Goal: Information Seeking & Learning: Learn about a topic

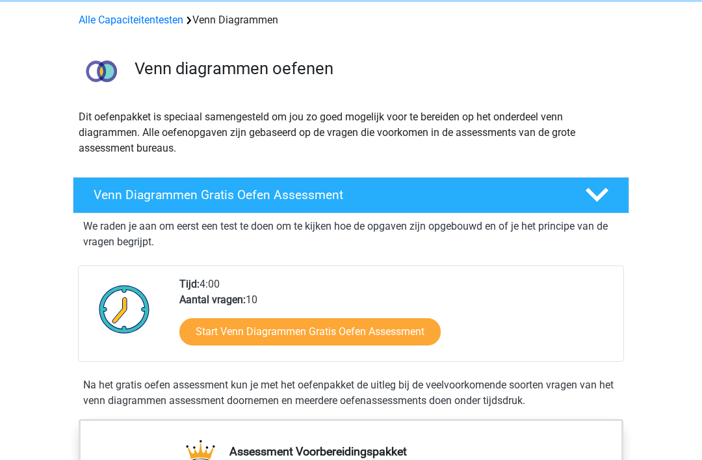
scroll to position [123, 0]
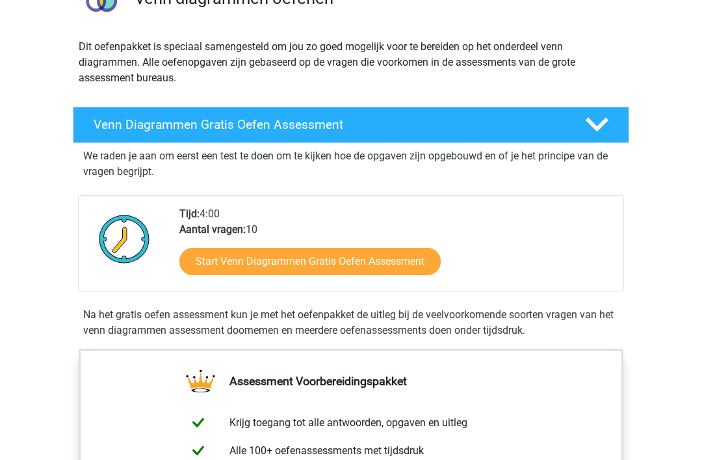
click at [423, 251] on link "Start Venn Diagrammen Gratis Oefen Assessment" at bounding box center [309, 261] width 261 height 27
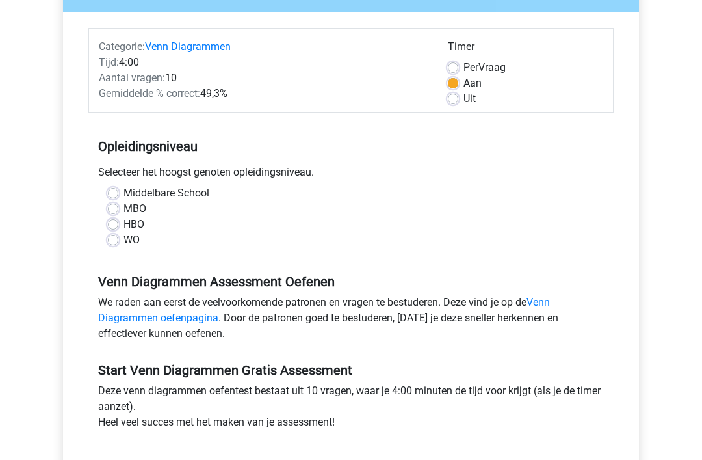
scroll to position [142, 0]
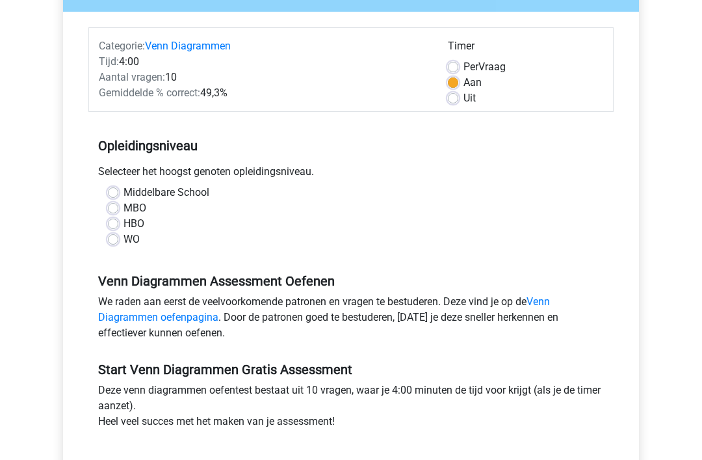
click at [124, 206] on label "MBO" at bounding box center [135, 208] width 23 height 16
click at [113, 206] on input "MBO" at bounding box center [113, 206] width 10 height 13
radio input "true"
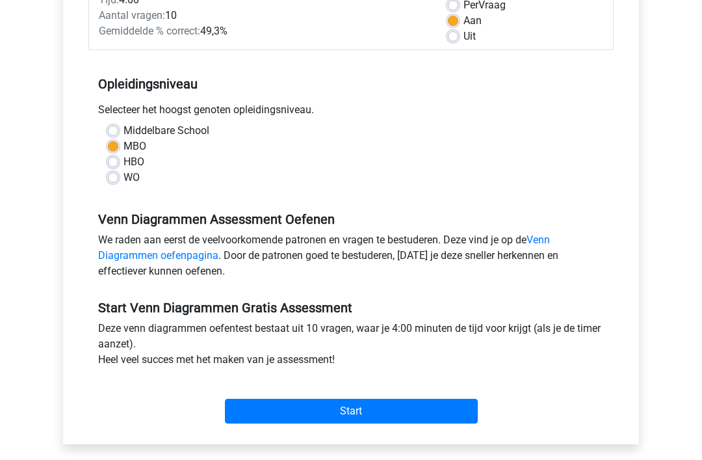
scroll to position [204, 0]
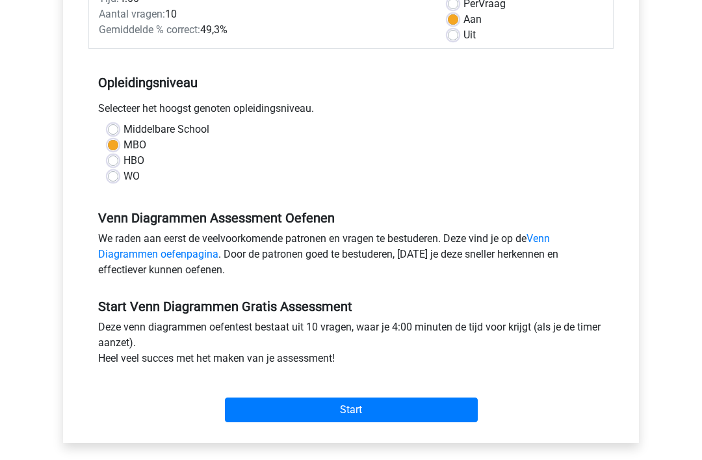
click at [550, 243] on link "Venn Diagrammen oefenpagina" at bounding box center [324, 247] width 452 height 28
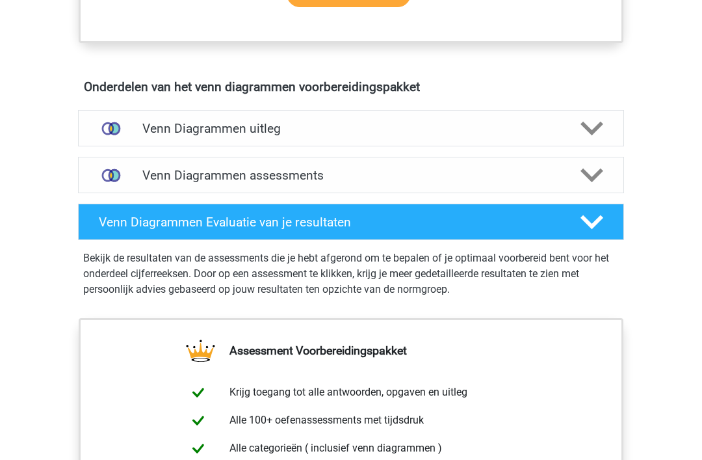
scroll to position [700, 0]
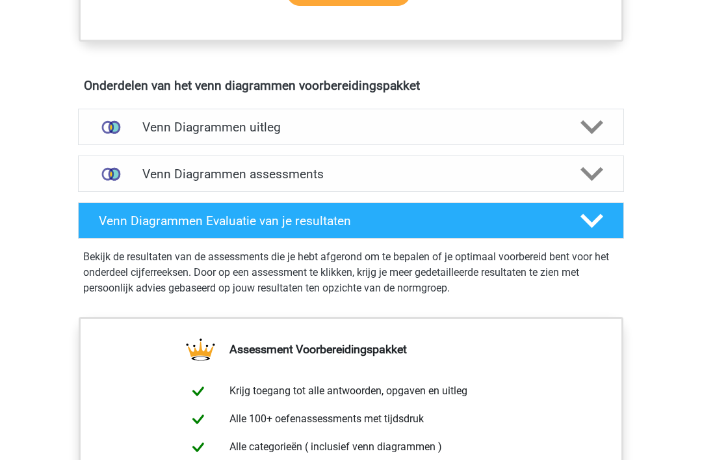
click at [606, 135] on div at bounding box center [592, 127] width 44 height 23
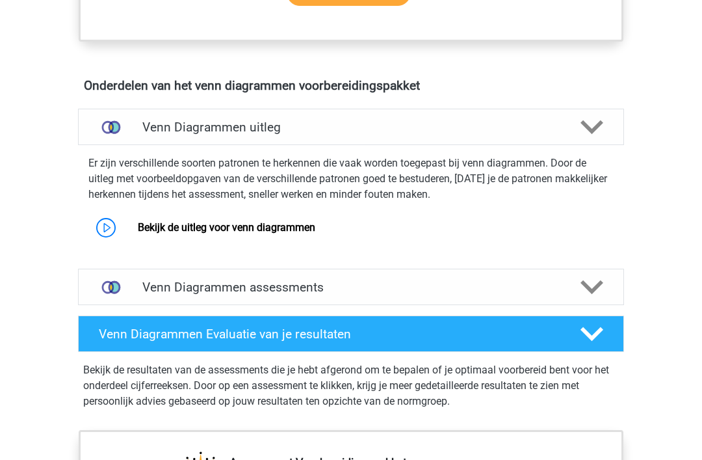
click at [138, 221] on link "Bekijk de uitleg voor venn diagrammen" at bounding box center [227, 227] width 178 height 12
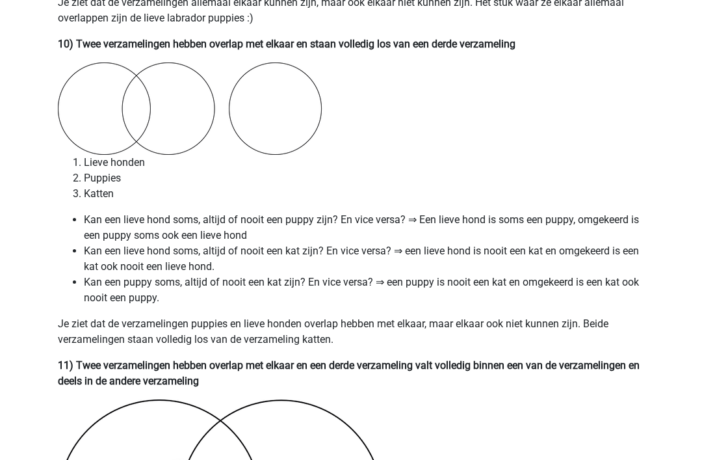
scroll to position [4918, 0]
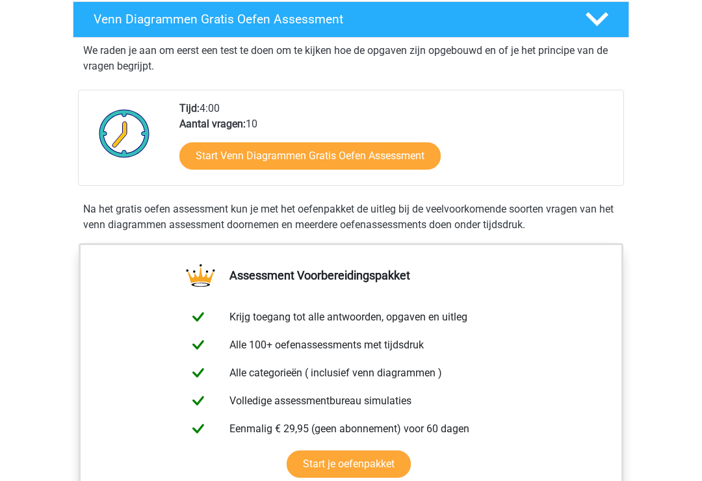
scroll to position [228, 0]
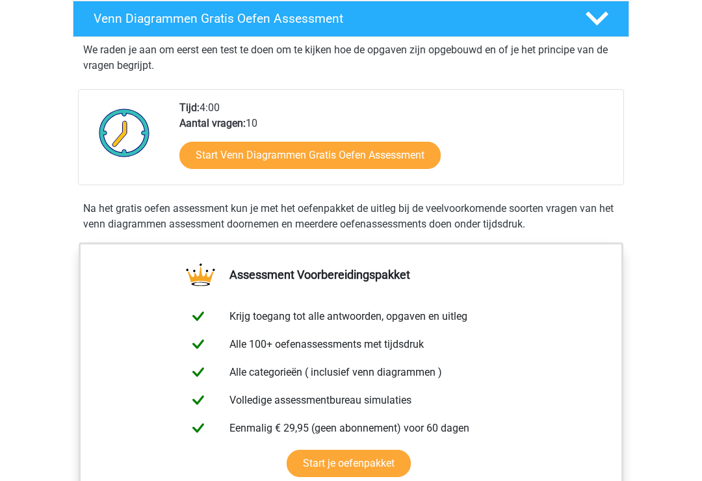
click at [407, 165] on link "Start Venn Diagrammen Gratis Oefen Assessment" at bounding box center [309, 155] width 261 height 27
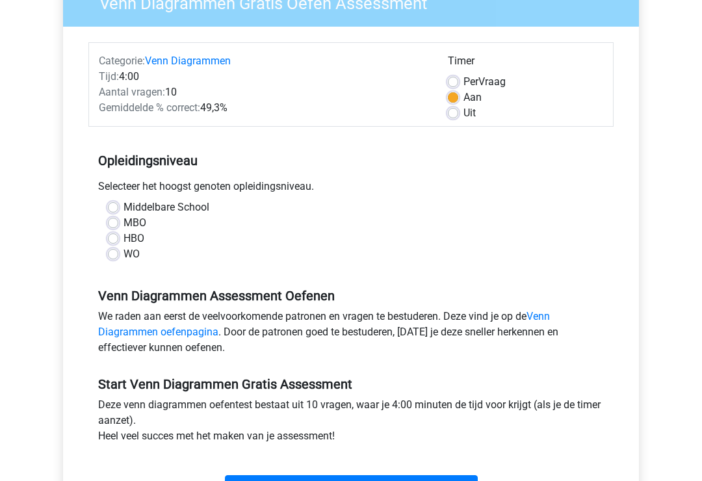
scroll to position [152, 0]
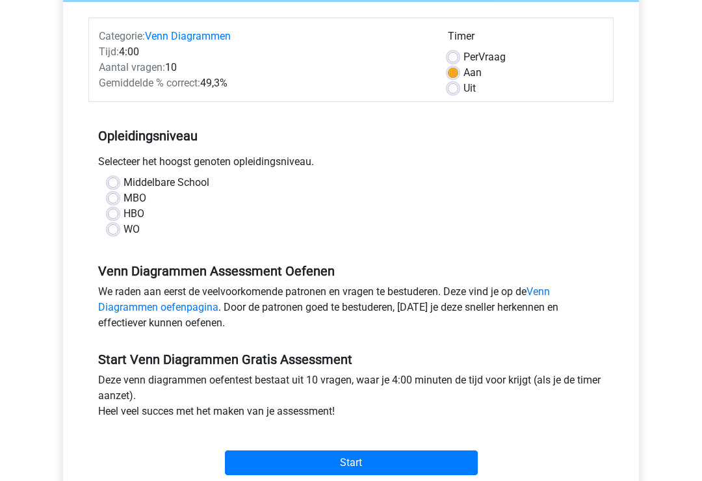
click at [124, 215] on label "HBO" at bounding box center [134, 214] width 21 height 16
click at [109, 215] on input "HBO" at bounding box center [113, 212] width 10 height 13
radio input "true"
click at [454, 466] on input "Start" at bounding box center [351, 463] width 253 height 25
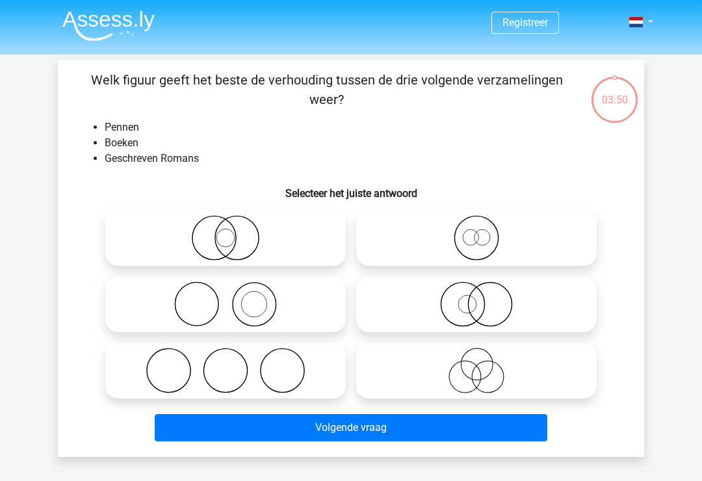
click at [277, 319] on icon at bounding box center [226, 305] width 230 height 46
click at [234, 298] on input "radio" at bounding box center [230, 293] width 8 height 8
radio input "true"
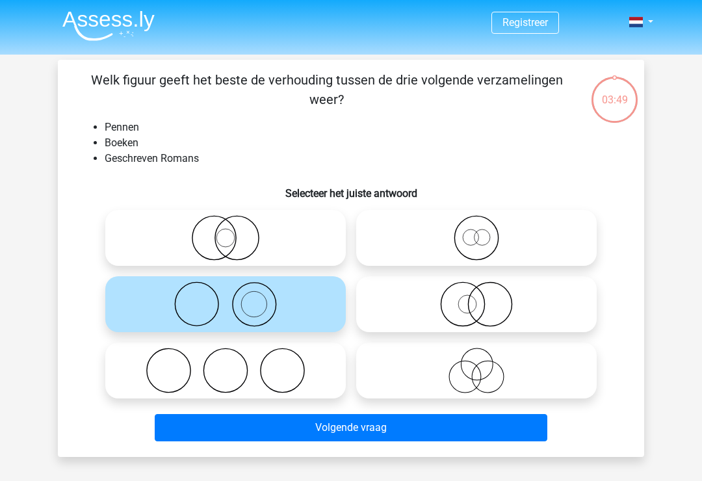
click at [313, 431] on button "Volgende vraag" at bounding box center [351, 427] width 393 height 27
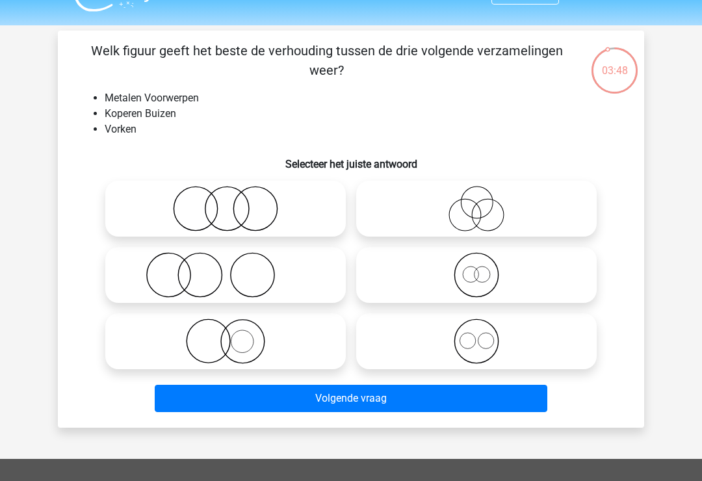
scroll to position [27, 0]
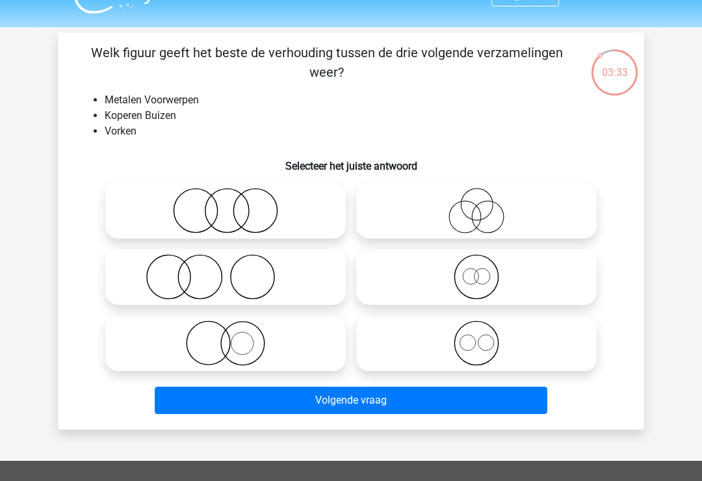
click at [266, 224] on icon at bounding box center [226, 211] width 230 height 46
click at [234, 204] on input "radio" at bounding box center [230, 200] width 8 height 8
radio input "true"
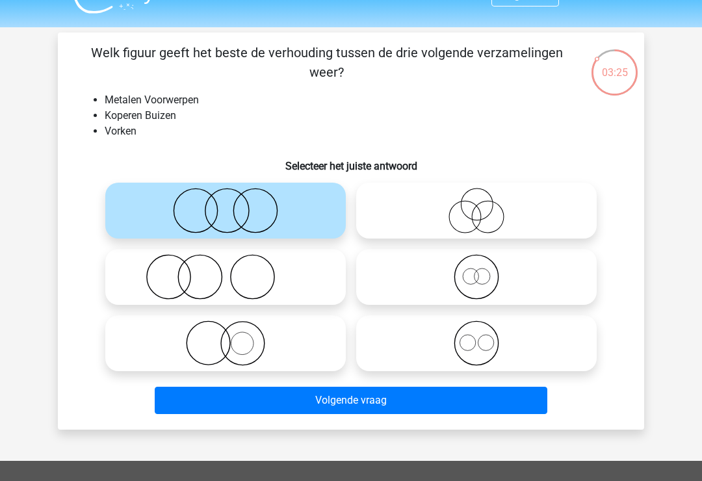
click at [485, 384] on div "Volgende vraag" at bounding box center [351, 398] width 545 height 43
click at [489, 395] on button "Volgende vraag" at bounding box center [351, 400] width 393 height 27
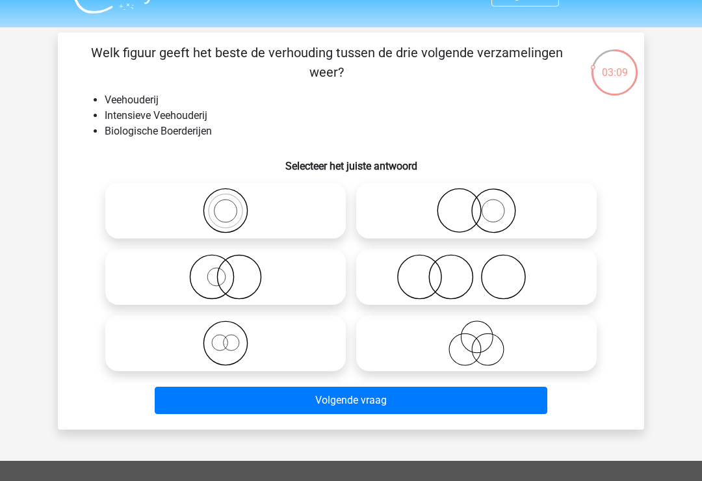
click at [274, 284] on icon at bounding box center [226, 277] width 230 height 46
click at [234, 271] on input "radio" at bounding box center [230, 266] width 8 height 8
radio input "true"
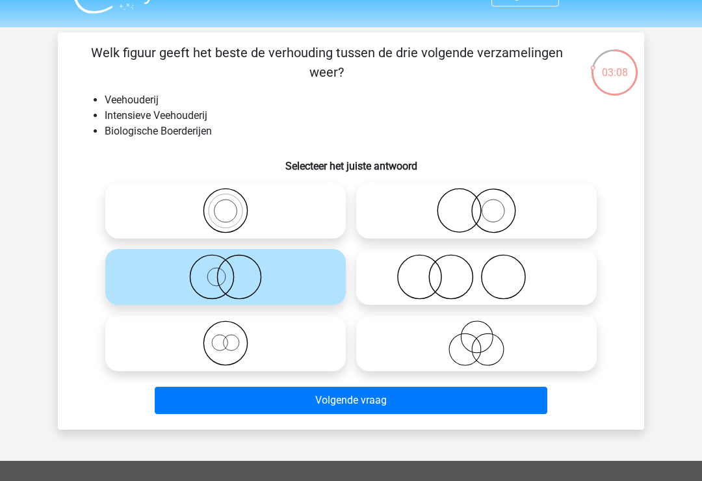
click at [333, 414] on button "Volgende vraag" at bounding box center [351, 400] width 393 height 27
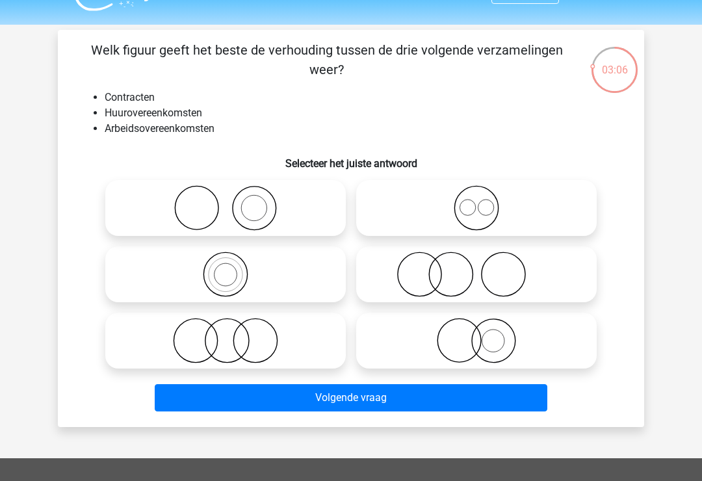
scroll to position [25, 0]
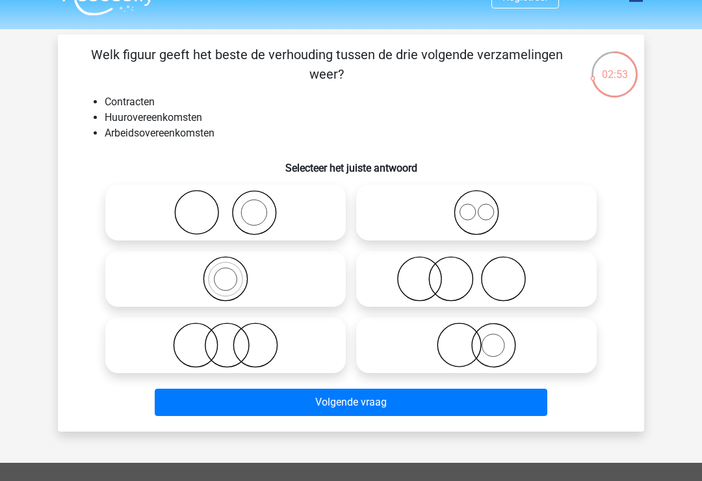
click at [568, 204] on icon at bounding box center [477, 213] width 230 height 46
click at [485, 204] on input "radio" at bounding box center [481, 202] width 8 height 8
radio input "true"
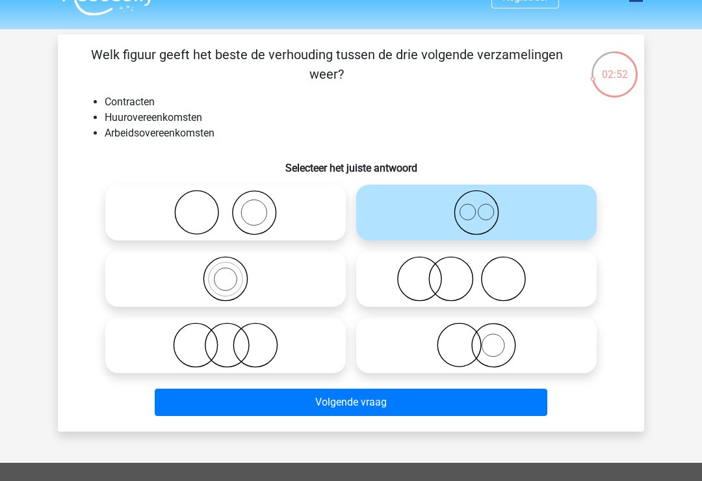
click at [507, 405] on button "Volgende vraag" at bounding box center [351, 402] width 393 height 27
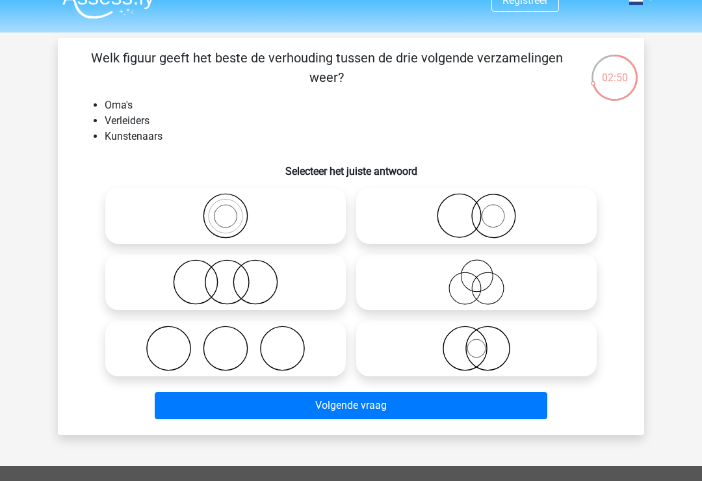
scroll to position [11, 0]
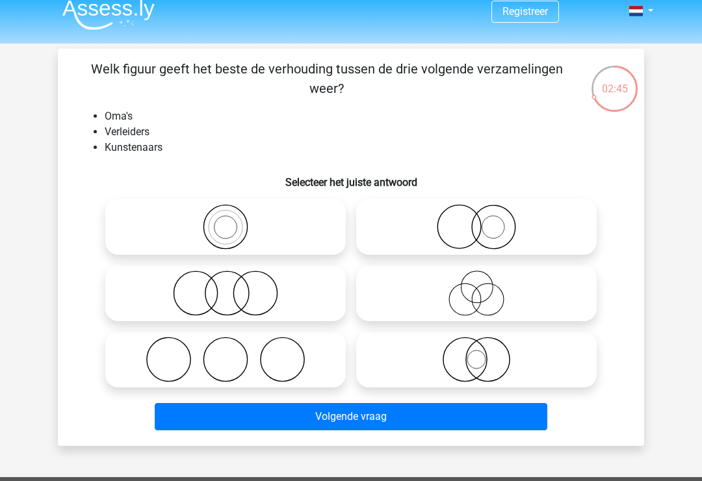
click at [502, 306] on icon at bounding box center [477, 294] width 230 height 46
click at [485, 287] on input "radio" at bounding box center [481, 282] width 8 height 8
radio input "true"
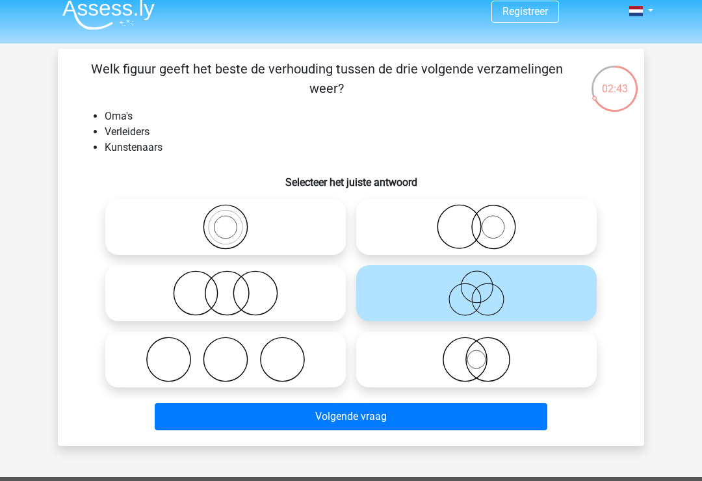
click at [503, 417] on button "Volgende vraag" at bounding box center [351, 416] width 393 height 27
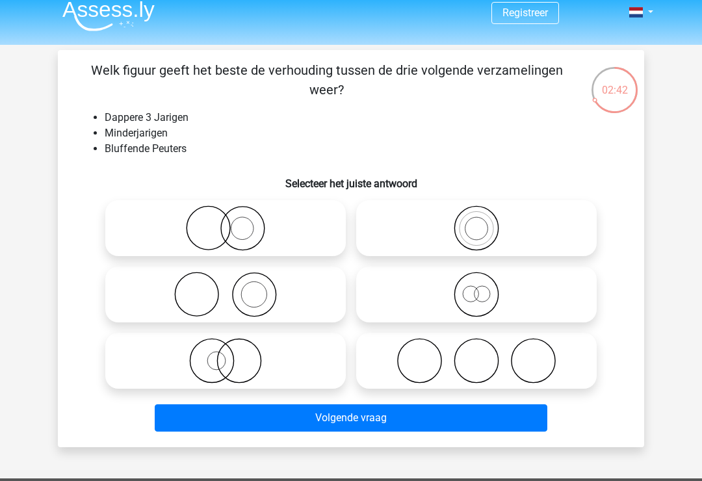
scroll to position [10, 0]
click at [288, 373] on icon at bounding box center [226, 361] width 230 height 46
click at [234, 354] on input "radio" at bounding box center [230, 350] width 8 height 8
radio input "true"
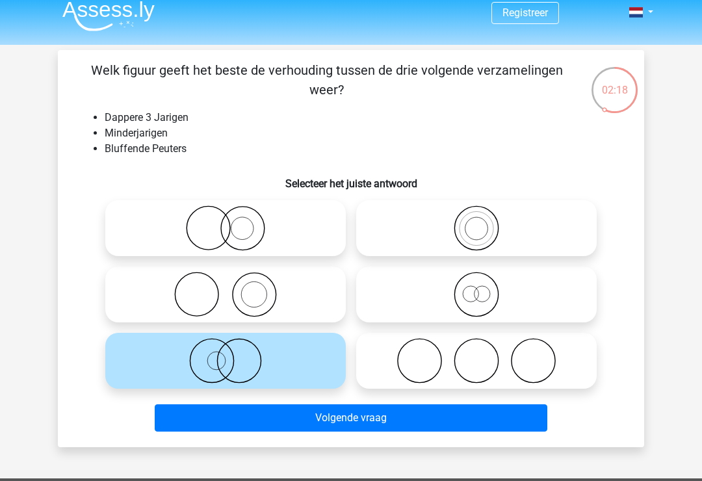
click at [305, 414] on button "Volgende vraag" at bounding box center [351, 417] width 393 height 27
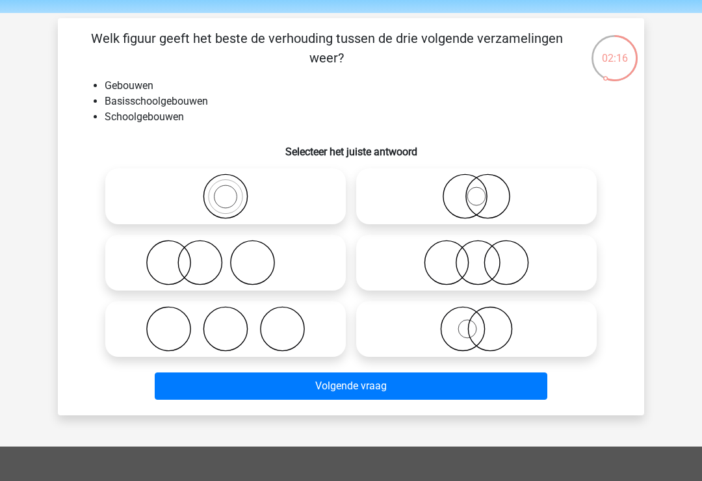
scroll to position [31, 0]
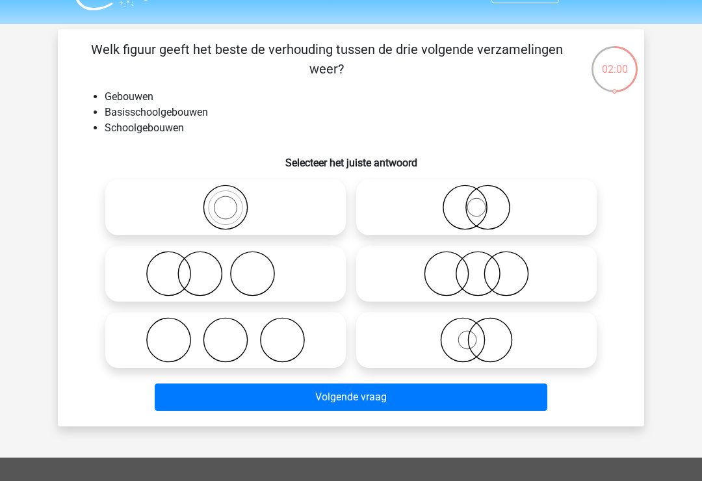
click at [533, 217] on icon at bounding box center [477, 208] width 230 height 46
click at [485, 201] on input "radio" at bounding box center [481, 196] width 8 height 8
radio input "true"
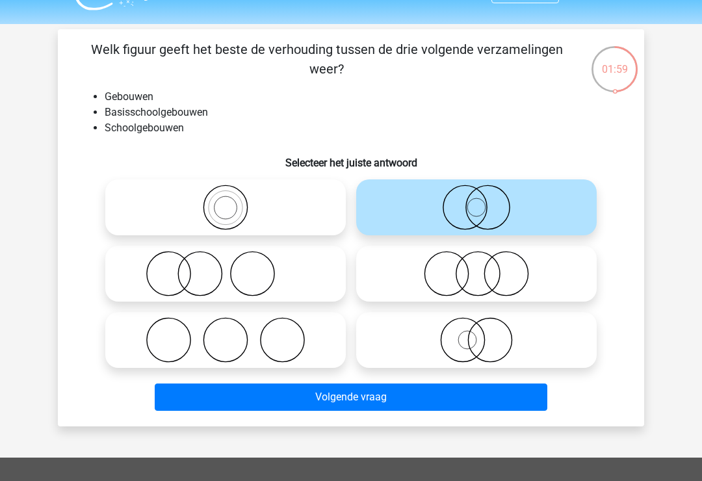
click at [410, 397] on button "Volgende vraag" at bounding box center [351, 397] width 393 height 27
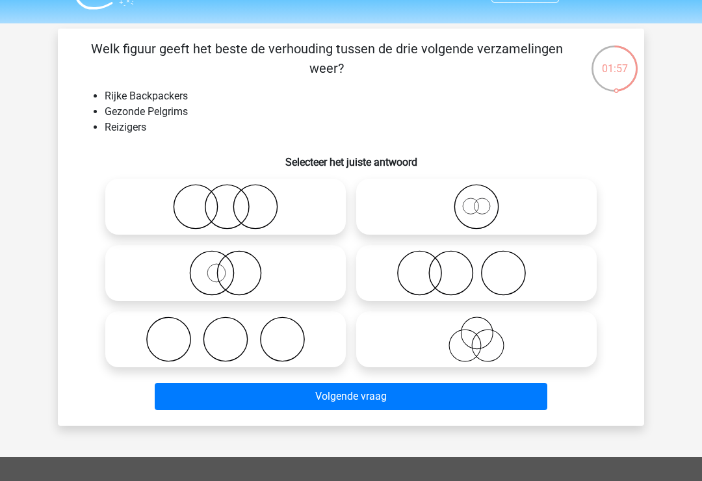
scroll to position [31, 0]
click at [518, 194] on icon at bounding box center [477, 207] width 230 height 46
click at [485, 194] on input "radio" at bounding box center [481, 196] width 8 height 8
radio input "true"
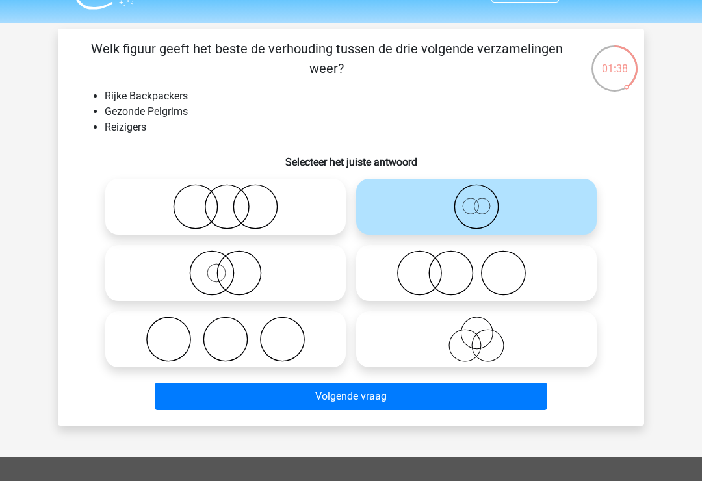
click at [487, 403] on button "Volgende vraag" at bounding box center [351, 396] width 393 height 27
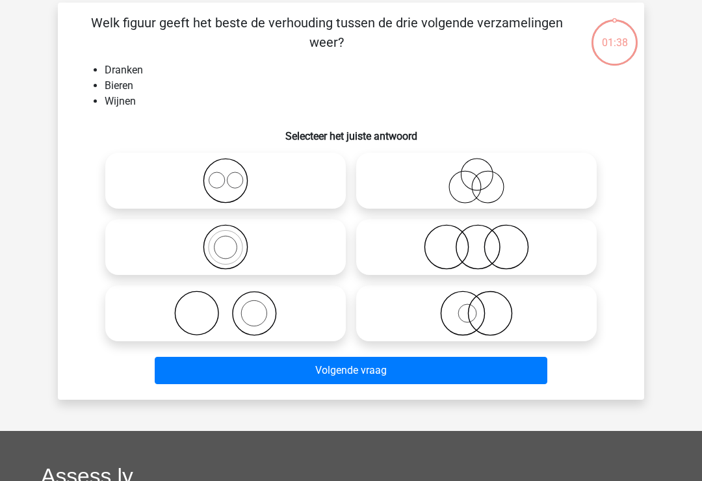
scroll to position [36, 0]
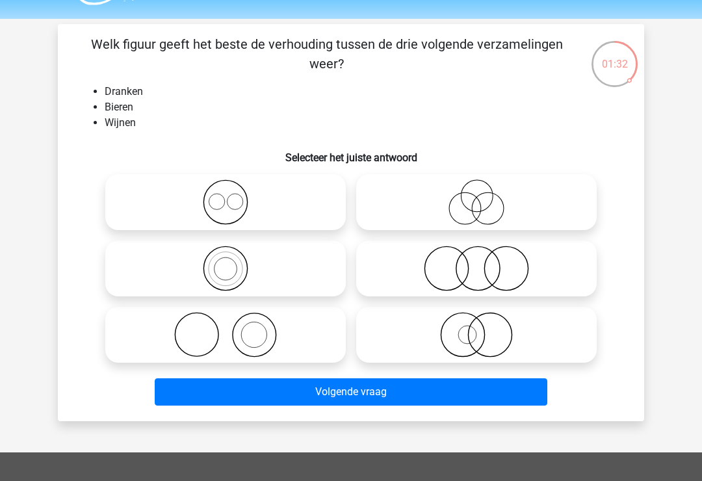
click at [285, 215] on icon at bounding box center [226, 202] width 230 height 46
click at [234, 196] on input "radio" at bounding box center [230, 191] width 8 height 8
radio input "true"
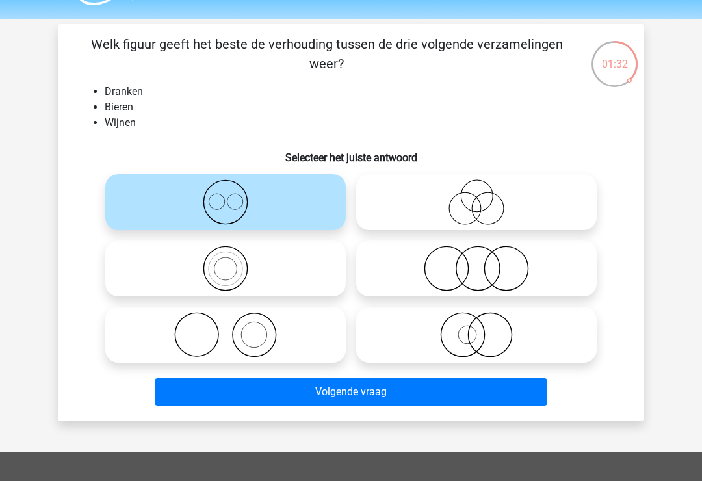
click at [341, 396] on button "Volgende vraag" at bounding box center [351, 391] width 393 height 27
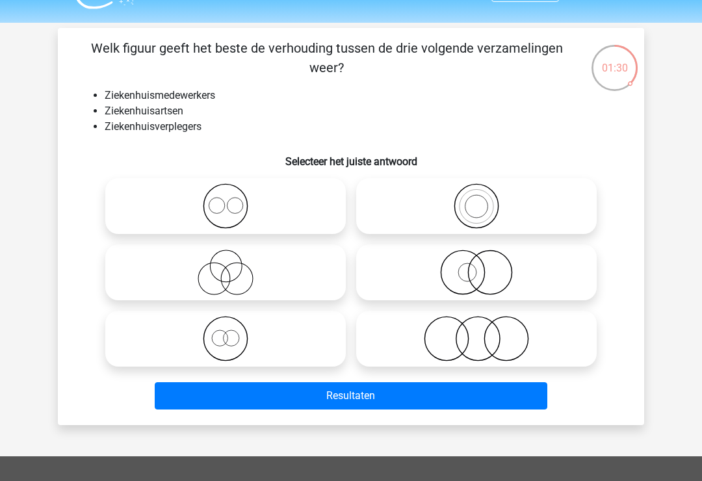
scroll to position [29, 0]
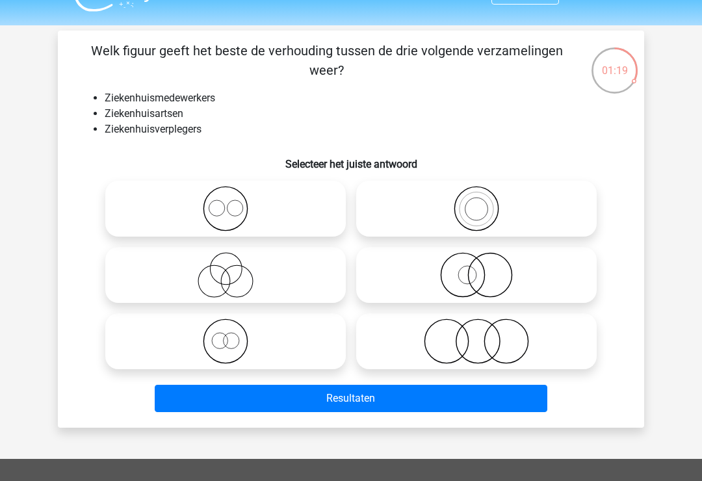
click at [321, 222] on icon at bounding box center [226, 209] width 230 height 46
click at [234, 202] on input "radio" at bounding box center [230, 198] width 8 height 8
radio input "true"
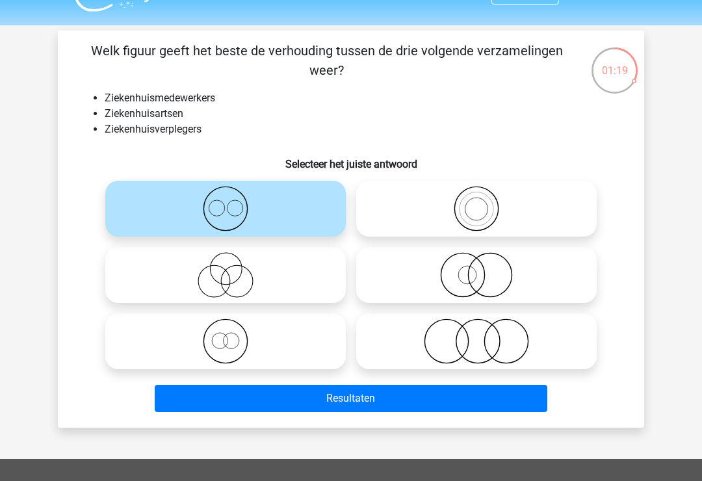
click at [321, 395] on button "Resultaten" at bounding box center [351, 398] width 393 height 27
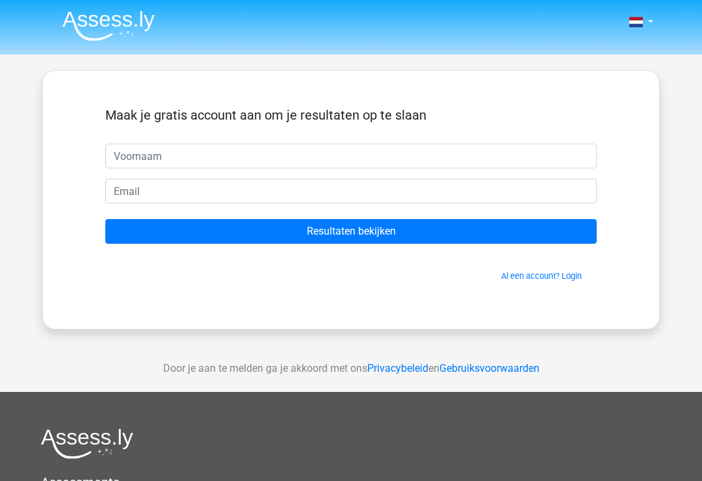
click at [492, 153] on input "text" at bounding box center [351, 156] width 492 height 25
type input "[PERSON_NAME]"
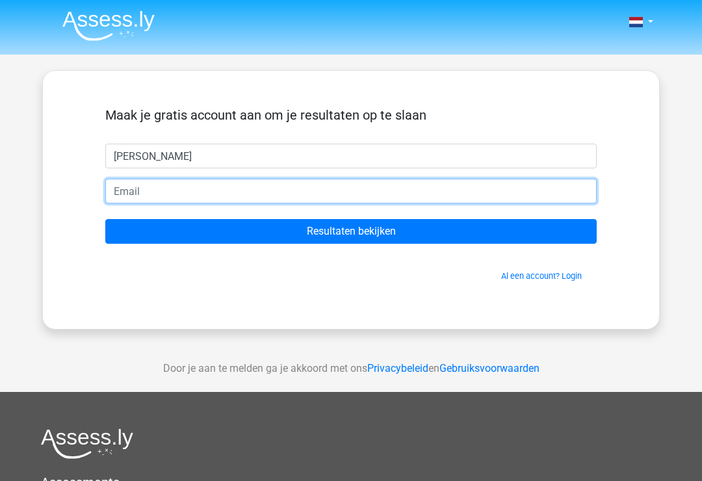
click at [319, 201] on input "email" at bounding box center [351, 191] width 492 height 25
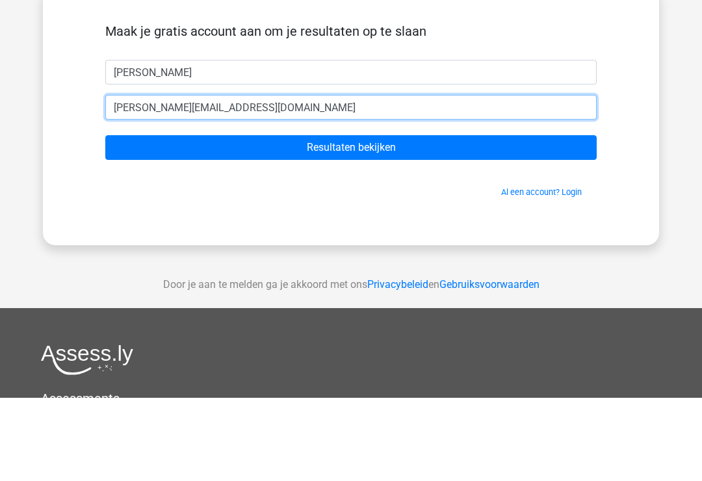
type input "[PERSON_NAME][EMAIL_ADDRESS][DOMAIN_NAME]"
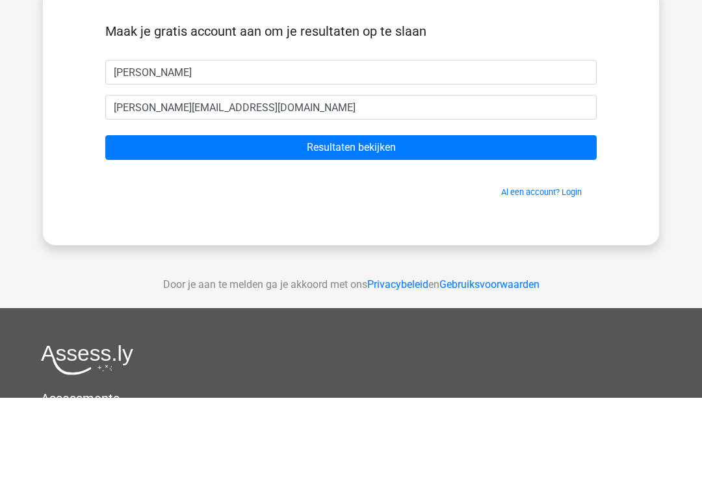
click at [565, 219] on input "Resultaten bekijken" at bounding box center [351, 231] width 492 height 25
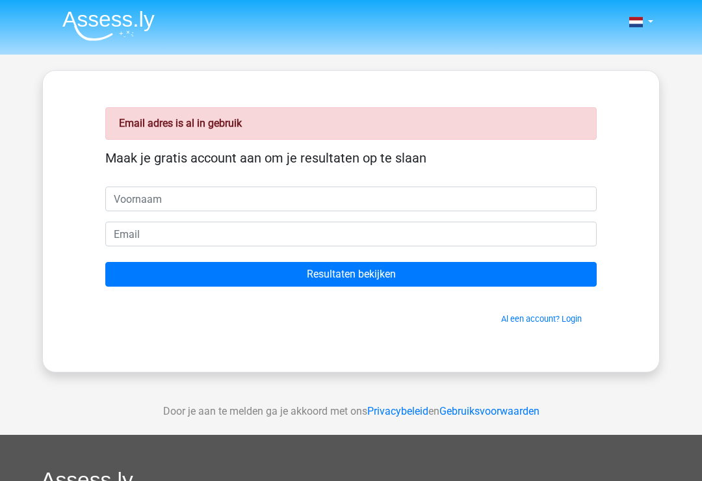
click at [577, 311] on div "Al een account? Login" at bounding box center [351, 311] width 492 height 28
click at [565, 318] on link "Al een account? Login" at bounding box center [541, 319] width 81 height 10
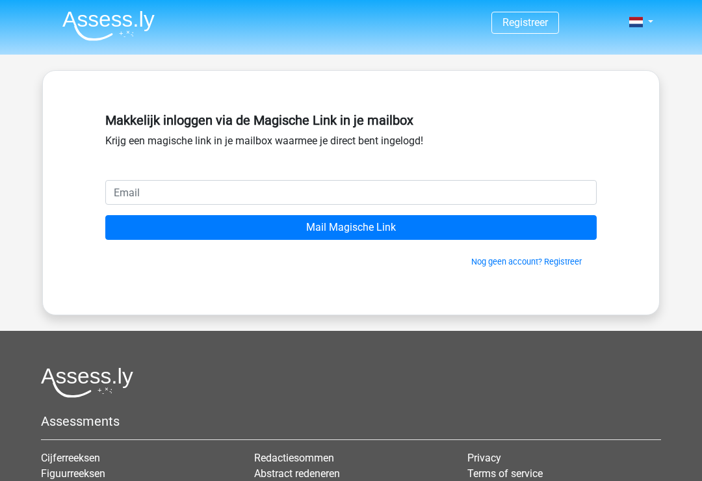
click at [563, 204] on input "email" at bounding box center [351, 192] width 492 height 25
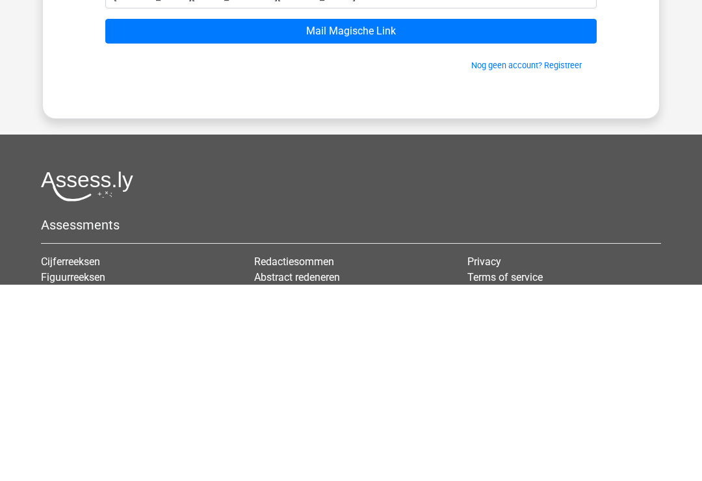
type input "anwar-arg@live.nl"
click at [564, 215] on input "Mail Magische Link" at bounding box center [351, 227] width 492 height 25
